Goal: Information Seeking & Learning: Check status

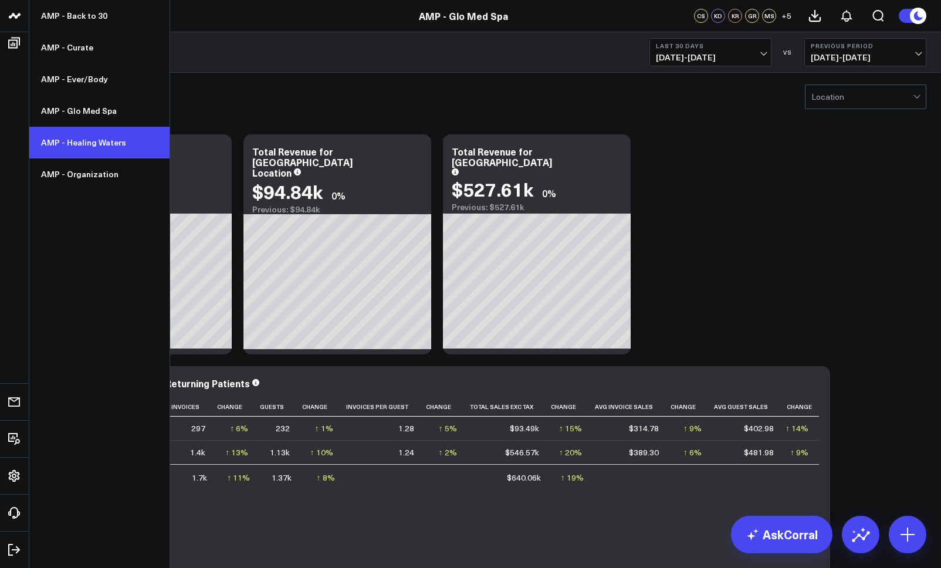
click at [98, 143] on link "AMP - Healing Waters" at bounding box center [99, 143] width 140 height 32
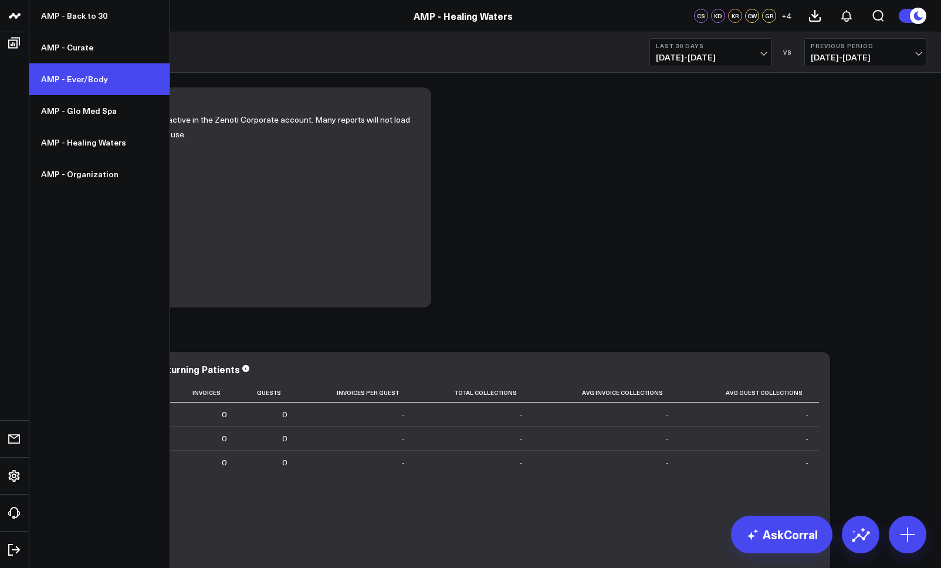
click at [114, 73] on link "AMP - Ever/Body" at bounding box center [99, 79] width 140 height 32
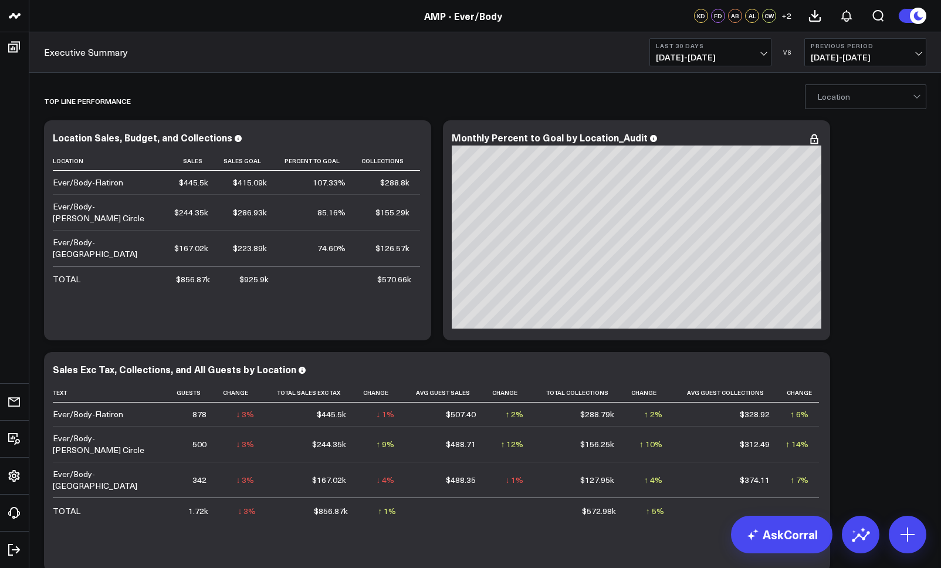
click at [692, 53] on span "[DATE] - [DATE]" at bounding box center [710, 57] width 109 height 9
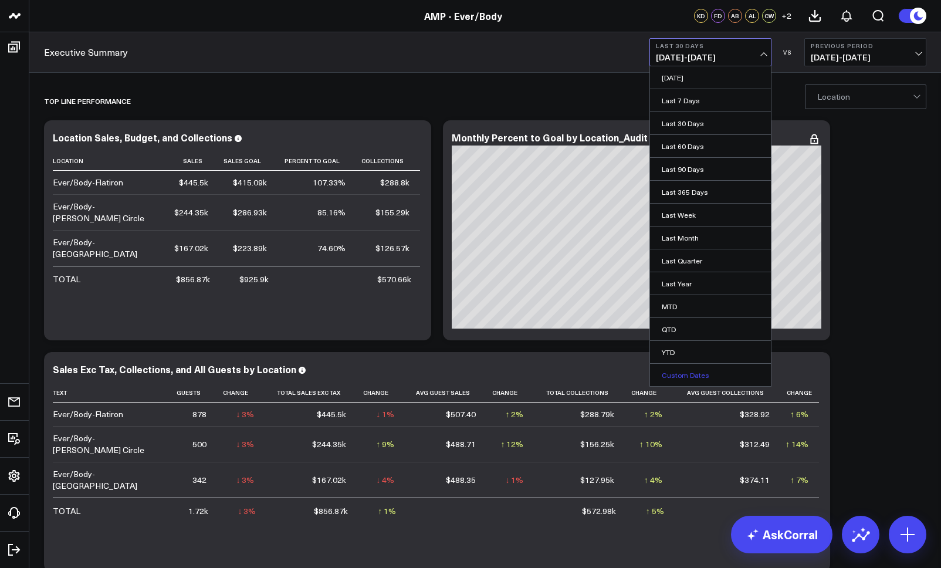
click at [692, 373] on link "Custom Dates" at bounding box center [710, 375] width 121 height 22
select select "7"
select select "2025"
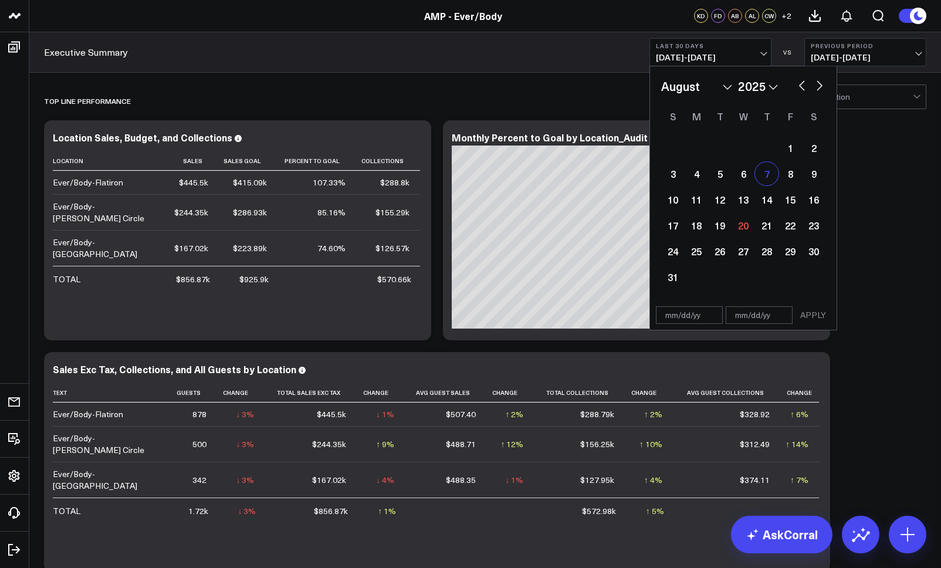
click at [768, 177] on div "7" at bounding box center [766, 173] width 23 height 23
type input "08/07/25"
select select "7"
select select "2025"
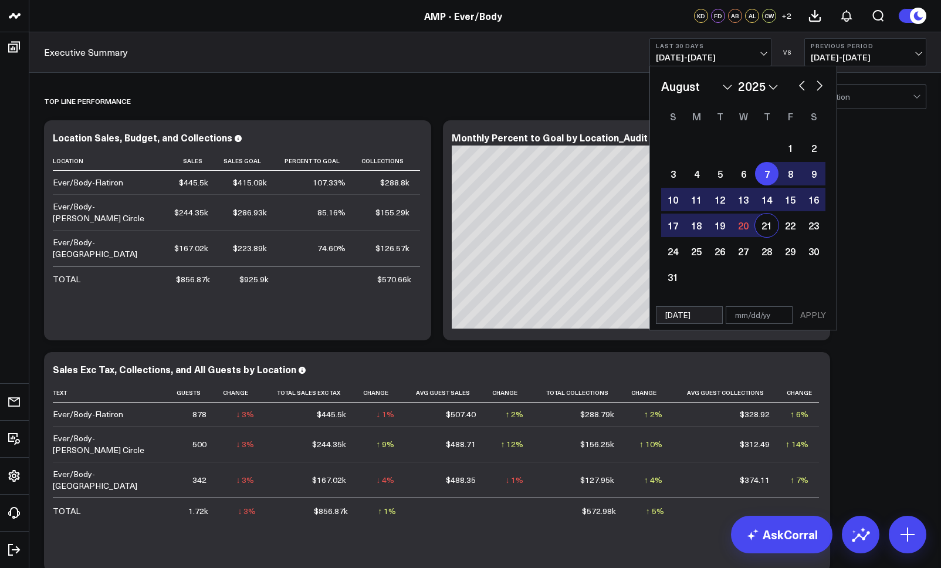
click at [768, 224] on div "21" at bounding box center [766, 225] width 23 height 23
select select "7"
select select "2025"
type input "08/21/25"
click at [818, 320] on button "APPLY" at bounding box center [813, 315] width 35 height 18
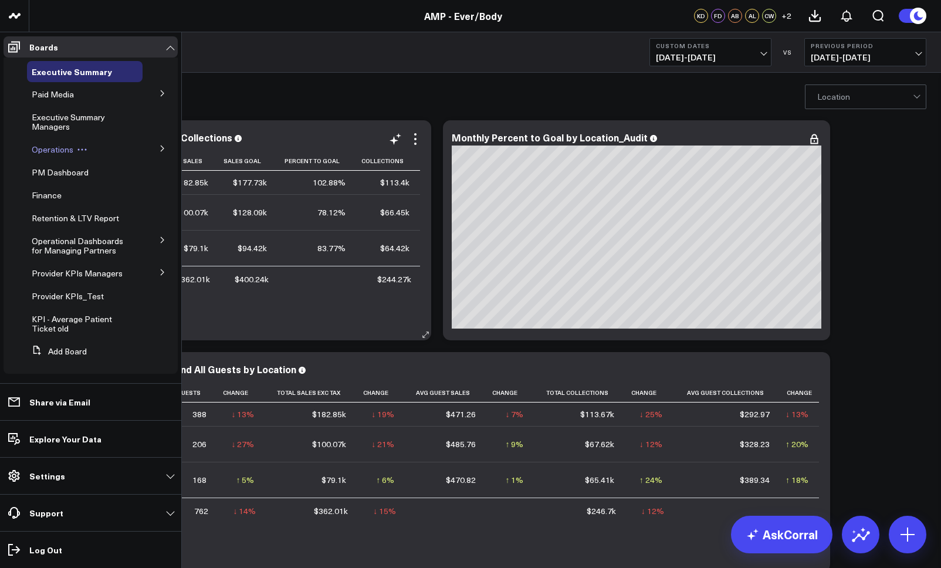
click at [62, 149] on span "Operations" at bounding box center [53, 149] width 42 height 11
